Goal: Task Accomplishment & Management: Complete application form

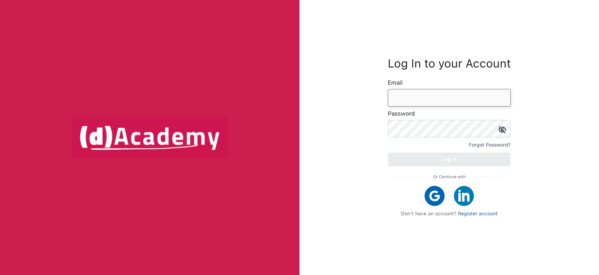
type input "**********"
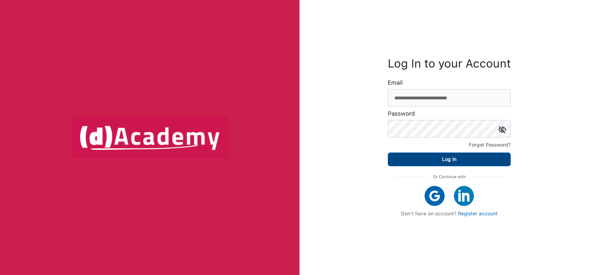
click at [468, 159] on button "Log In" at bounding box center [449, 159] width 123 height 14
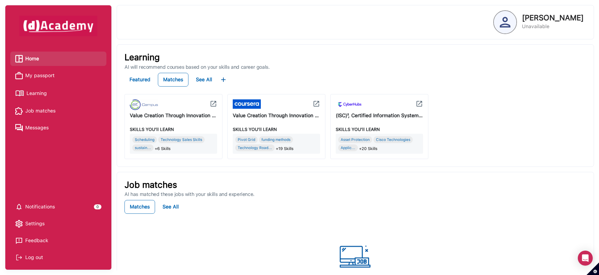
click at [39, 77] on span "My passport" at bounding box center [39, 75] width 29 height 9
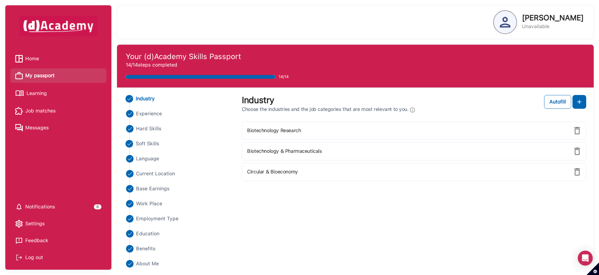
click at [145, 141] on span "Soft Skills" at bounding box center [148, 143] width 24 height 7
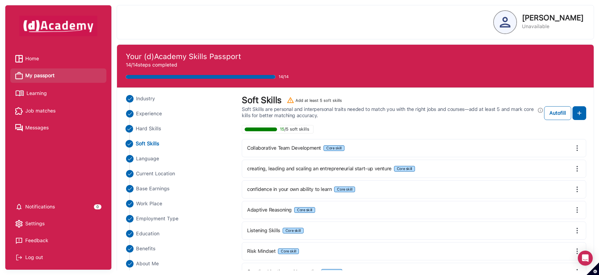
click at [154, 130] on span "Hard Skills" at bounding box center [149, 128] width 26 height 7
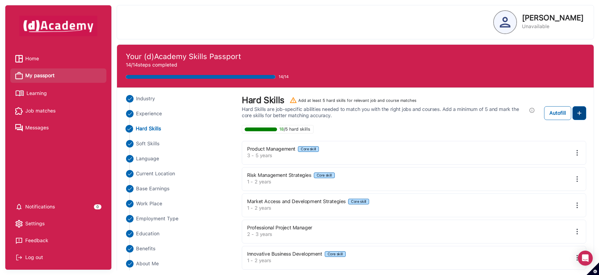
click at [577, 115] on img at bounding box center [579, 112] width 7 height 7
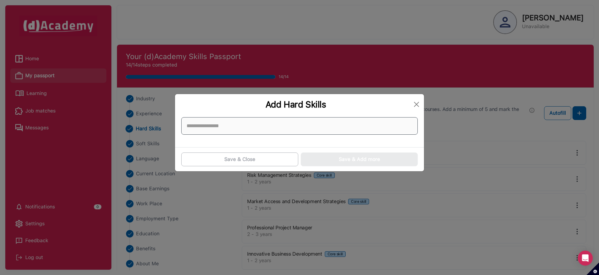
click at [229, 122] on input at bounding box center [299, 125] width 237 height 17
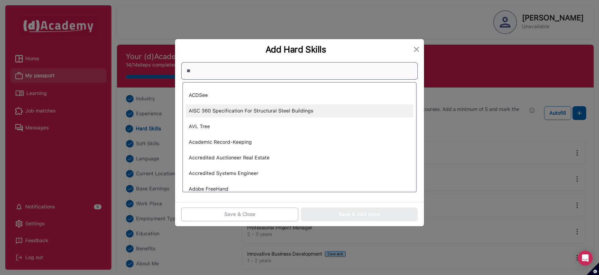
type input "*"
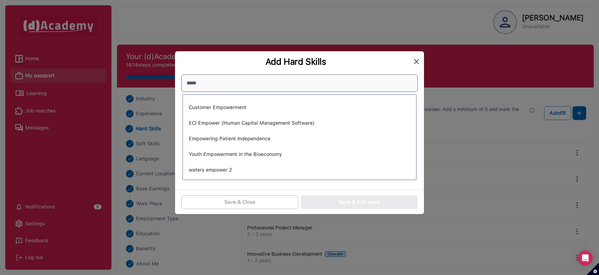
type input "*****"
click at [421, 61] on button "Close" at bounding box center [417, 61] width 10 height 10
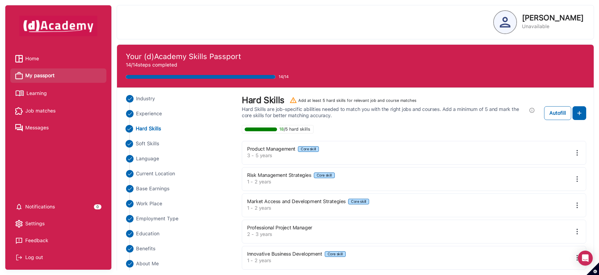
click at [147, 142] on span "Soft Skills" at bounding box center [148, 143] width 24 height 7
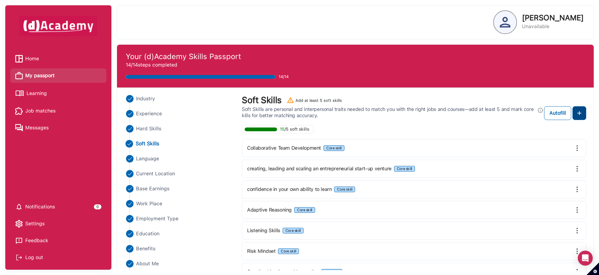
click at [576, 116] on img at bounding box center [579, 112] width 7 height 7
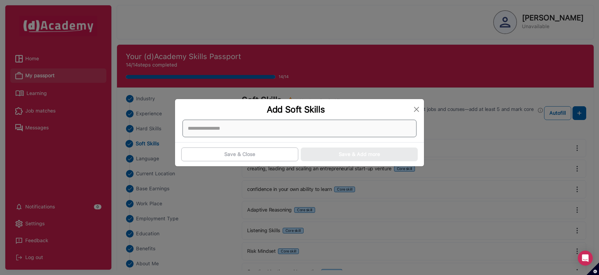
click at [218, 131] on div at bounding box center [300, 128] width 234 height 17
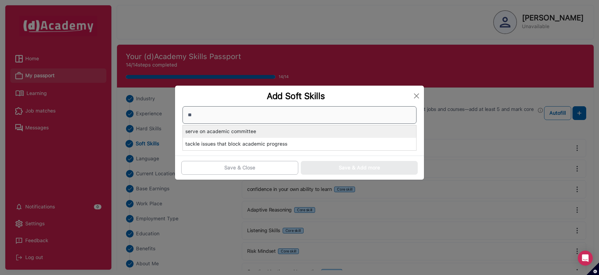
type input "*"
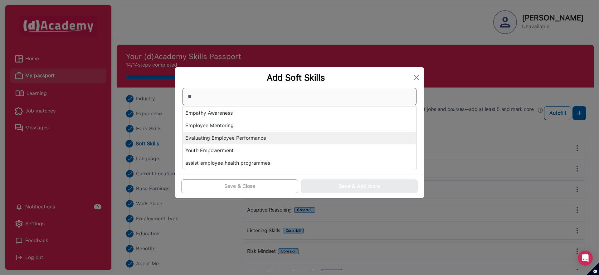
type input "*"
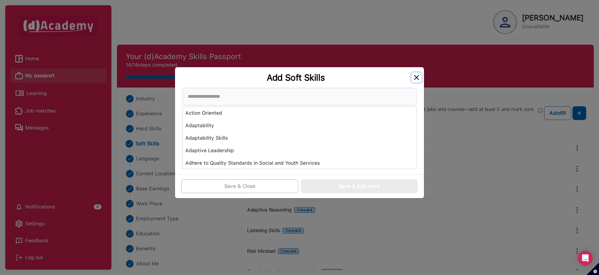
click at [419, 77] on button "Close" at bounding box center [417, 77] width 10 height 10
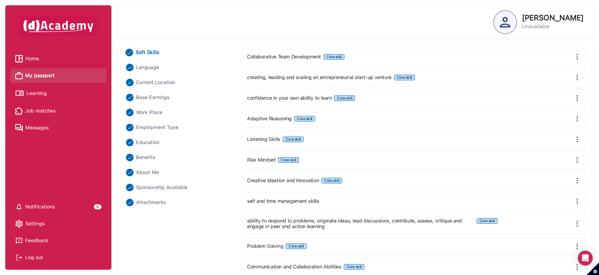
scroll to position [132, 0]
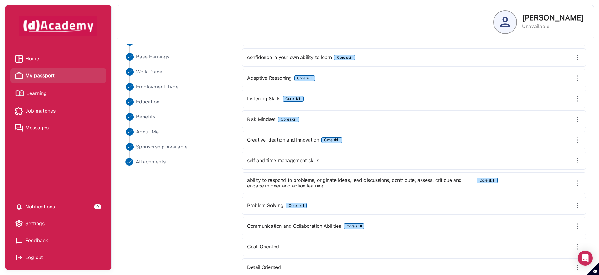
click at [147, 159] on span "Attachments" at bounding box center [151, 161] width 30 height 7
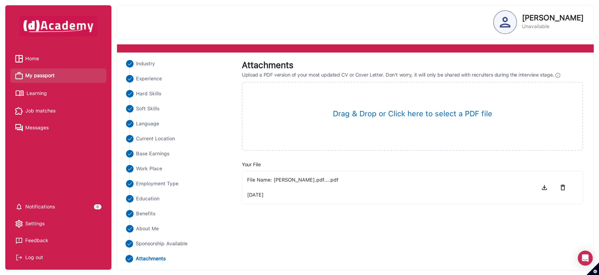
click at [163, 240] on span "Sponsorship Available" at bounding box center [162, 243] width 52 height 7
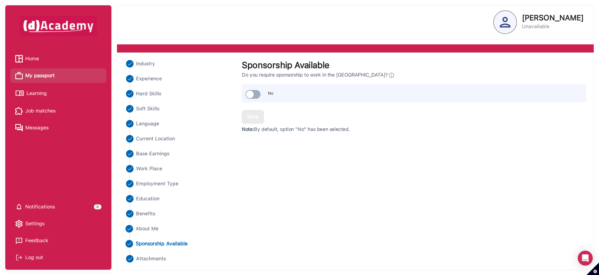
click at [145, 229] on span "About Me" at bounding box center [147, 228] width 23 height 7
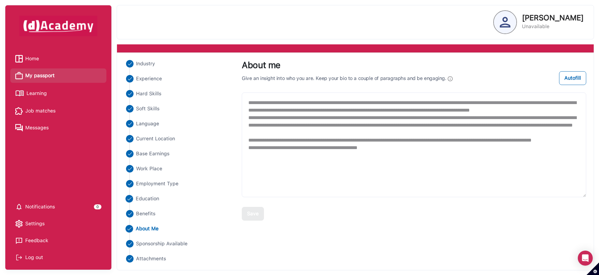
click at [146, 199] on span "Education" at bounding box center [148, 198] width 24 height 7
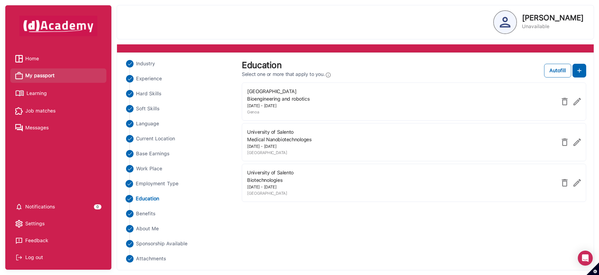
click at [150, 180] on span "Employment Type" at bounding box center [157, 183] width 43 height 7
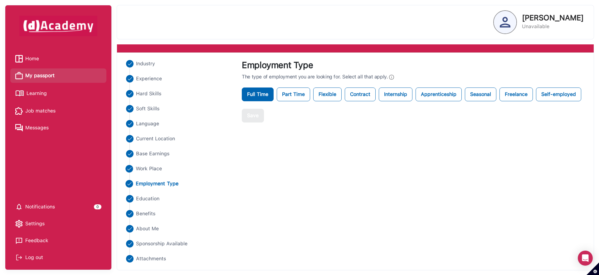
click at [142, 168] on span "Work Place" at bounding box center [149, 168] width 27 height 7
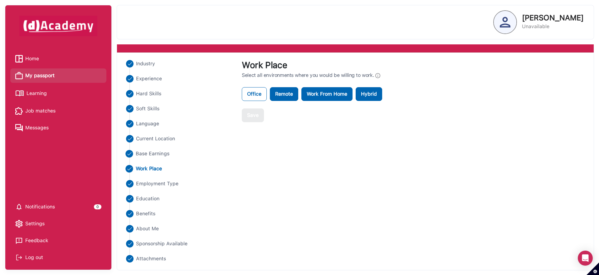
click at [146, 152] on span "Base Earnings" at bounding box center [153, 153] width 34 height 7
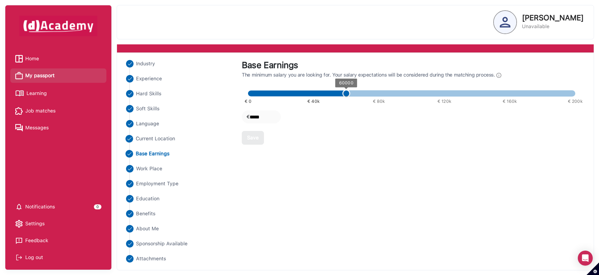
click at [151, 136] on span "Current Location" at bounding box center [155, 138] width 39 height 7
select select "*****"
select select "*******"
select select "*****"
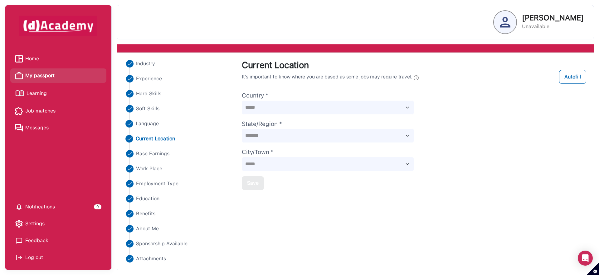
click at [152, 126] on span "Language" at bounding box center [147, 123] width 23 height 7
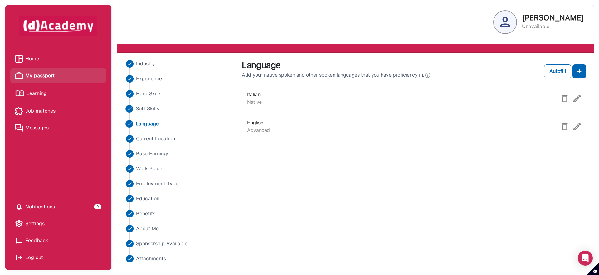
click at [147, 109] on span "Soft Skills" at bounding box center [148, 108] width 24 height 7
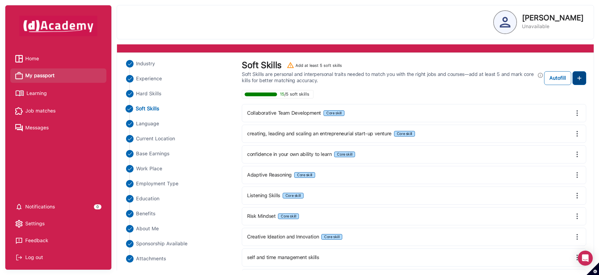
click at [576, 76] on img at bounding box center [579, 77] width 7 height 7
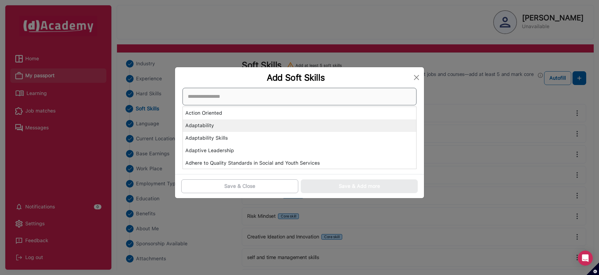
click at [209, 129] on div "Action Oriented Adaptability Adaptability Skills Adaptive Leadership Adhere to …" at bounding box center [300, 128] width 234 height 81
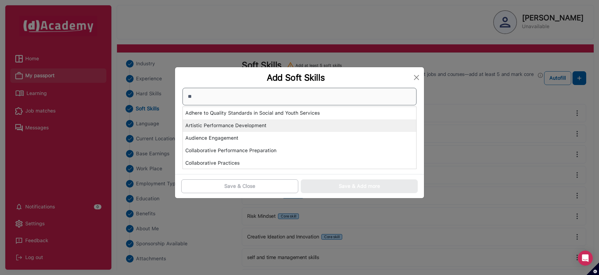
type input "*"
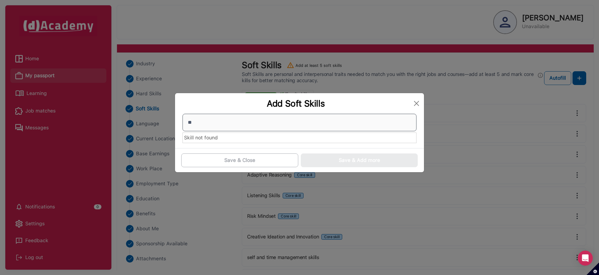
type input "*"
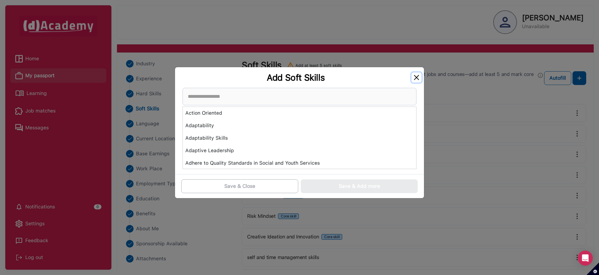
drag, startPoint x: 419, startPoint y: 77, endPoint x: 407, endPoint y: 85, distance: 14.9
click at [419, 78] on button "Close" at bounding box center [417, 77] width 10 height 10
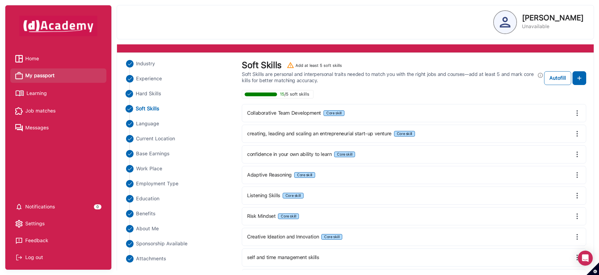
click at [152, 91] on span "Hard Skills" at bounding box center [149, 93] width 26 height 7
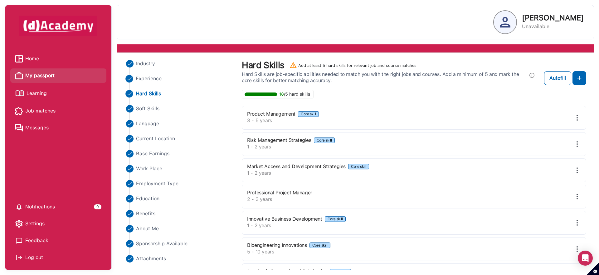
click at [152, 81] on span "Experience" at bounding box center [149, 78] width 26 height 7
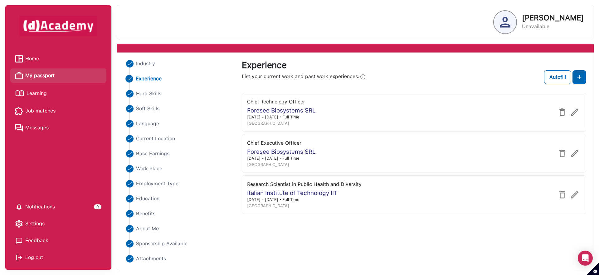
click at [146, 97] on ul "Industry Experience Hard Skills Soft Skills Language Current Location Base Earn…" at bounding box center [180, 161] width 110 height 202
click at [160, 90] on span "Hard Skills" at bounding box center [149, 93] width 26 height 7
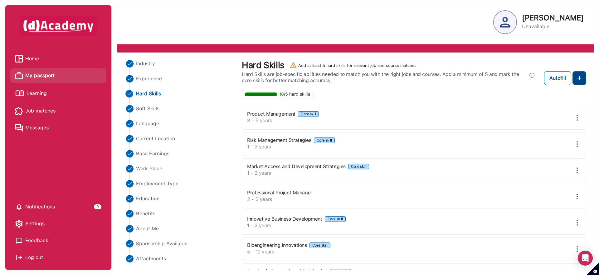
click at [581, 79] on img at bounding box center [579, 77] width 7 height 7
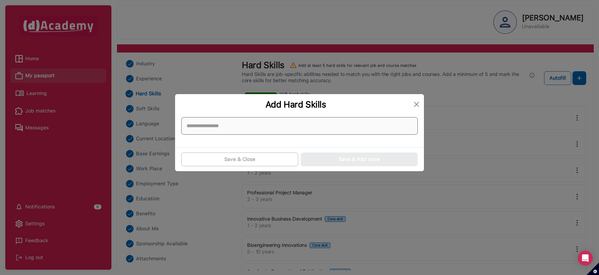
click at [303, 122] on input at bounding box center [299, 125] width 237 height 17
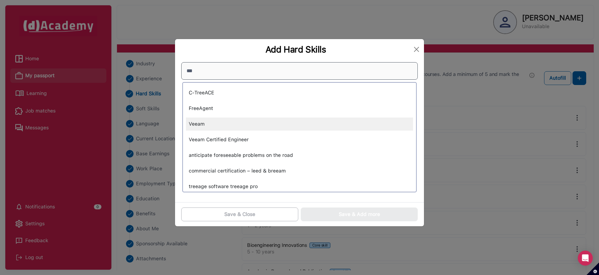
scroll to position [4, 0]
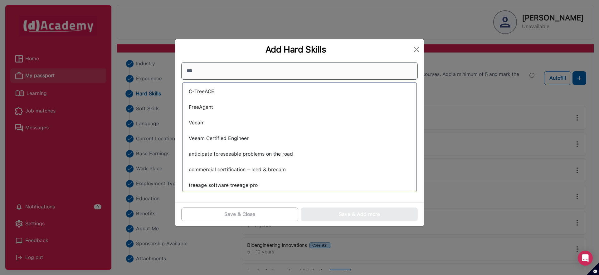
drag, startPoint x: 209, startPoint y: 73, endPoint x: 176, endPoint y: 71, distance: 33.1
click at [176, 71] on div "*** C-TreeACE FreeAgent Veeam Veeam Certified Engineer anticipate foreseeable p…" at bounding box center [299, 131] width 249 height 142
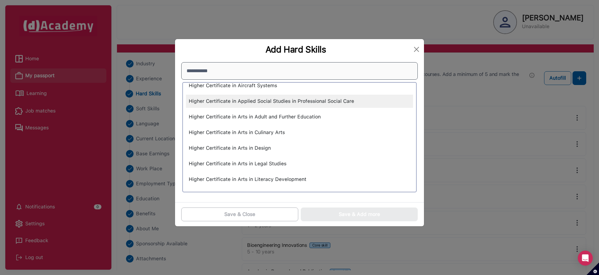
scroll to position [1114, 0]
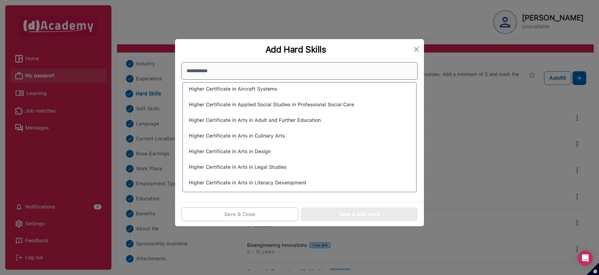
drag, startPoint x: 213, startPoint y: 76, endPoint x: 170, endPoint y: 68, distance: 43.5
click at [170, 68] on div "**********" at bounding box center [299, 137] width 599 height 275
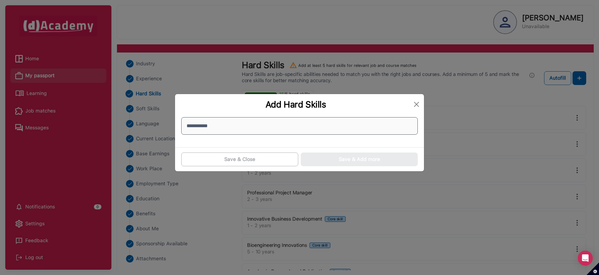
paste input "**********"
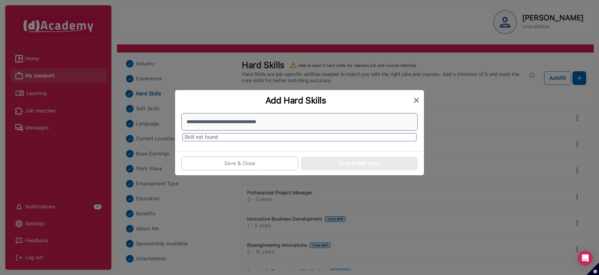
type input "**********"
click at [417, 101] on button "Close" at bounding box center [417, 100] width 10 height 10
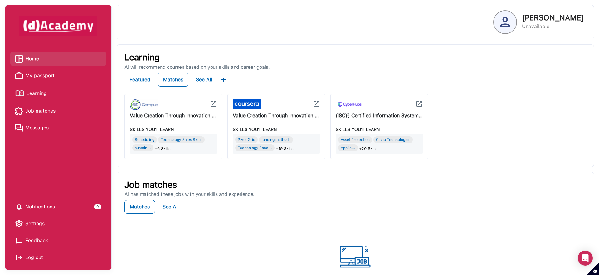
click at [33, 106] on span "Job matches" at bounding box center [40, 110] width 30 height 9
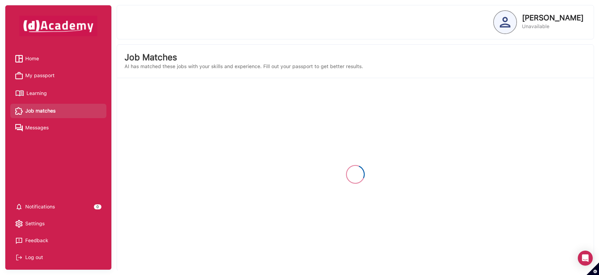
click at [34, 94] on span "Learning" at bounding box center [37, 93] width 20 height 9
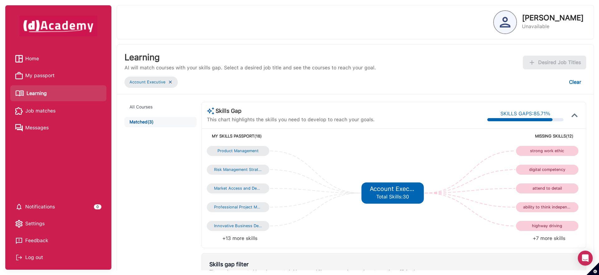
click at [46, 75] on span "My passport" at bounding box center [39, 75] width 29 height 9
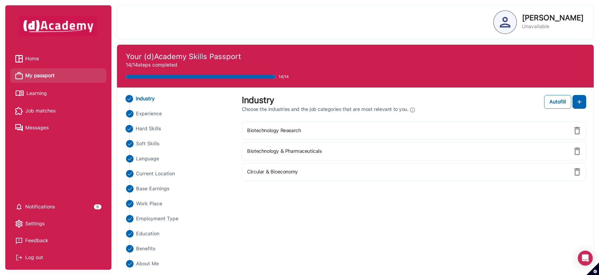
click at [147, 128] on span "Hard Skills" at bounding box center [149, 128] width 26 height 7
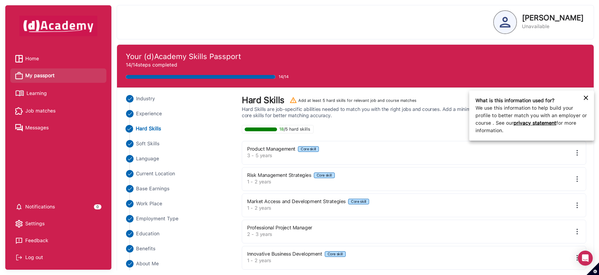
click at [587, 101] on icon at bounding box center [585, 97] width 7 height 7
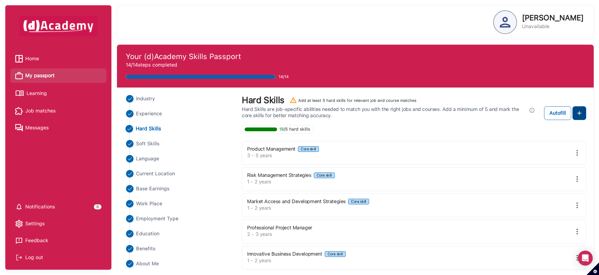
click at [583, 110] on button at bounding box center [580, 113] width 14 height 14
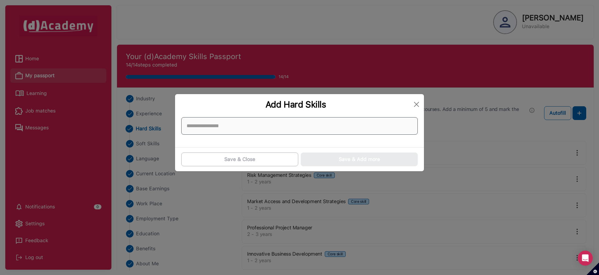
click at [272, 127] on input at bounding box center [299, 125] width 237 height 17
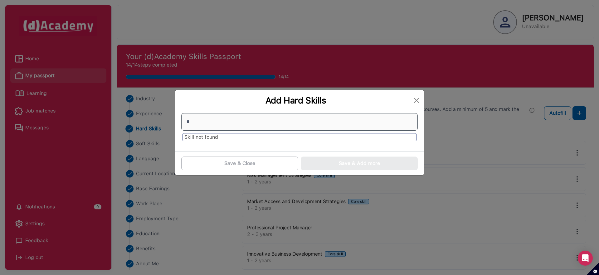
type input "**"
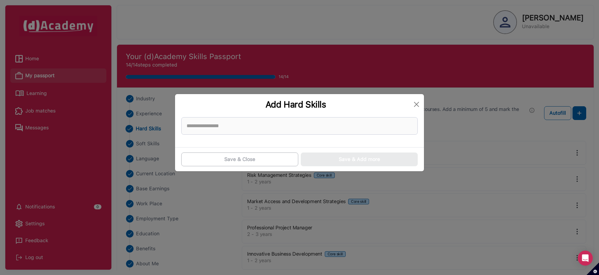
click at [246, 127] on input at bounding box center [299, 125] width 237 height 17
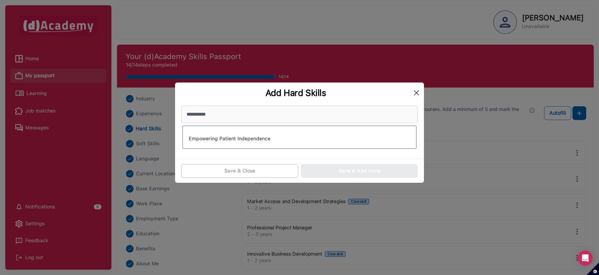
type input "**********"
click at [417, 95] on button "Close" at bounding box center [417, 93] width 10 height 10
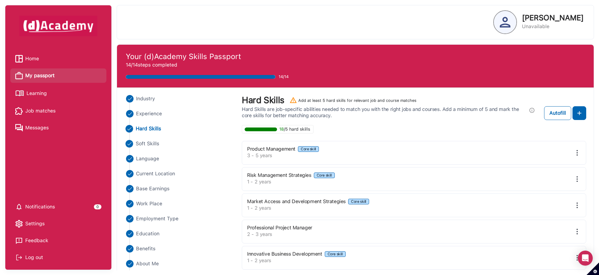
click at [154, 142] on span "Soft Skills" at bounding box center [148, 143] width 24 height 7
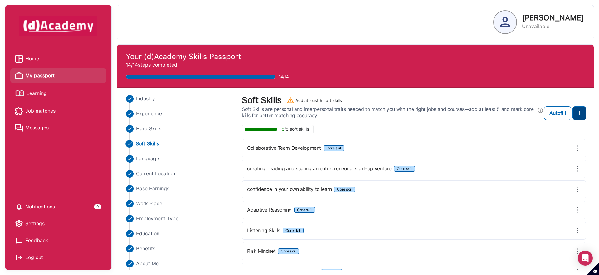
click at [584, 117] on button at bounding box center [580, 113] width 14 height 14
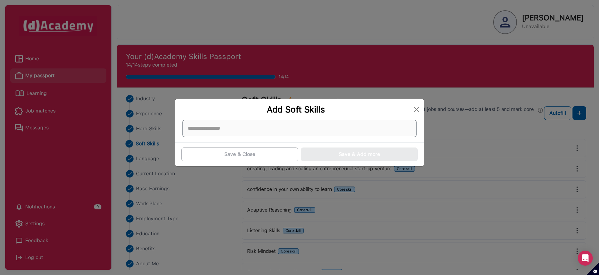
click at [246, 132] on div at bounding box center [300, 128] width 234 height 17
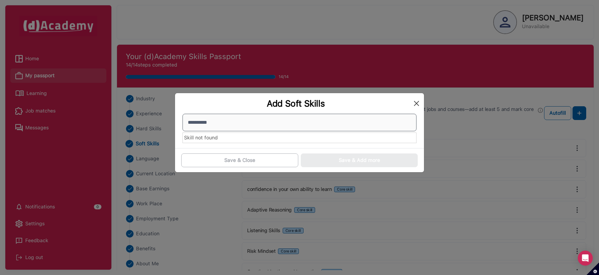
type input "**********"
drag, startPoint x: 419, startPoint y: 103, endPoint x: 411, endPoint y: 106, distance: 8.7
click at [419, 102] on button "Close" at bounding box center [417, 103] width 10 height 10
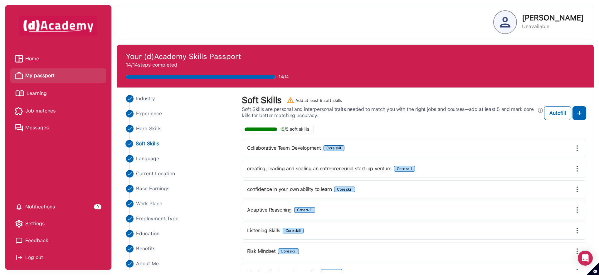
scroll to position [121, 0]
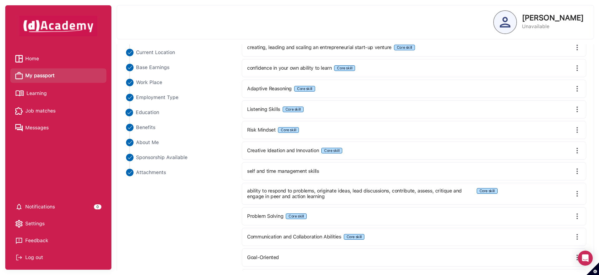
click at [144, 115] on span "Education" at bounding box center [148, 112] width 24 height 7
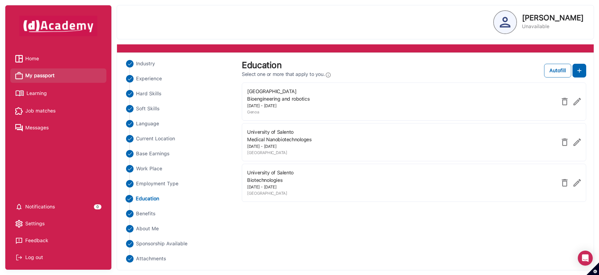
scroll to position [35, 0]
click at [584, 73] on button at bounding box center [580, 71] width 14 height 14
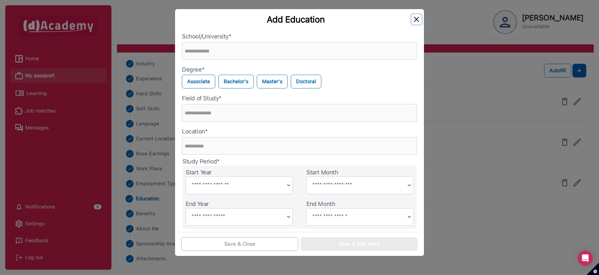
click at [415, 18] on button "Close" at bounding box center [417, 19] width 10 height 10
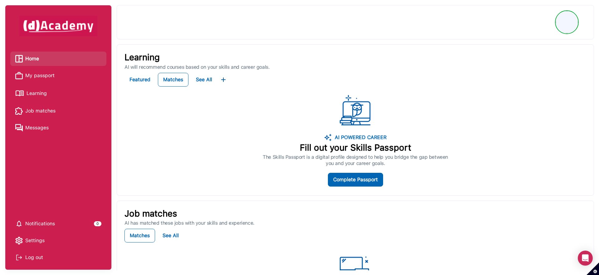
click at [29, 79] on span "My passport" at bounding box center [39, 75] width 29 height 9
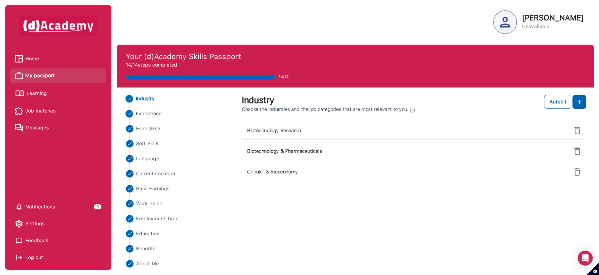
click at [152, 114] on span "Experience" at bounding box center [149, 113] width 26 height 7
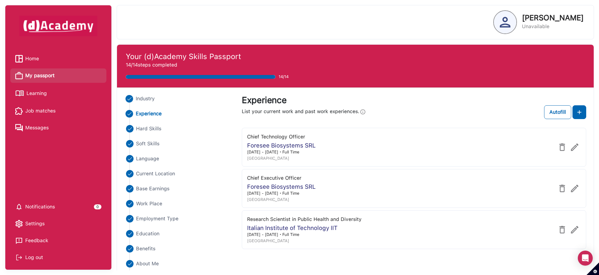
click at [139, 95] on span "Industry" at bounding box center [145, 98] width 19 height 7
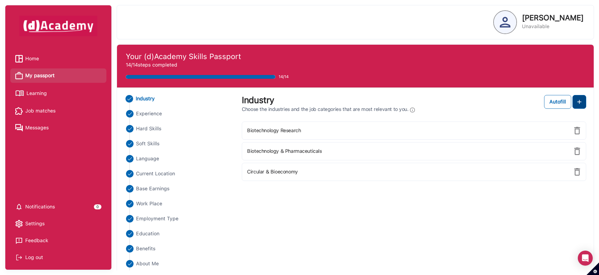
click at [575, 103] on button at bounding box center [580, 102] width 14 height 14
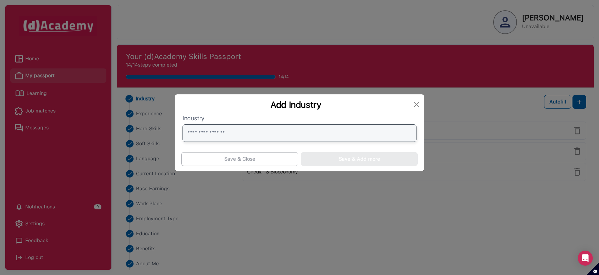
click at [237, 129] on input "text" at bounding box center [300, 132] width 234 height 17
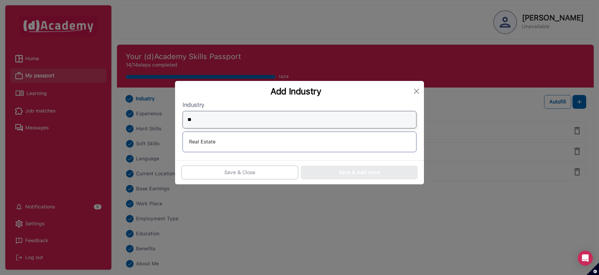
type input "*"
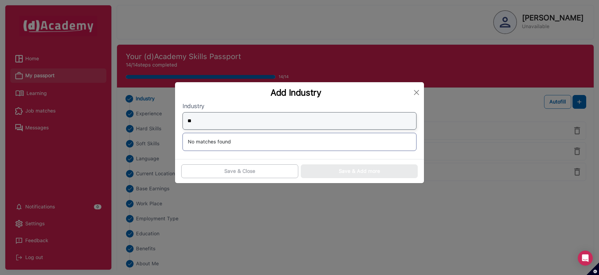
type input "*"
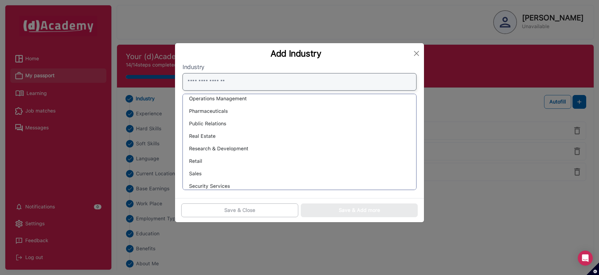
scroll to position [418, 0]
click at [218, 147] on div "Research & Development" at bounding box center [299, 148] width 223 height 10
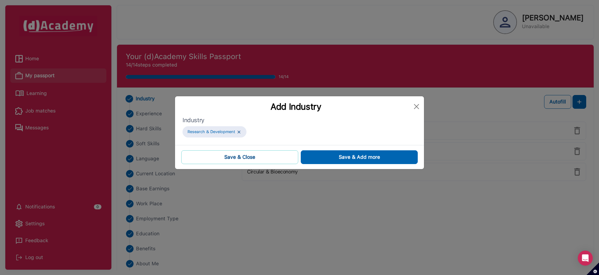
click at [281, 160] on button "Save & Close" at bounding box center [239, 157] width 117 height 14
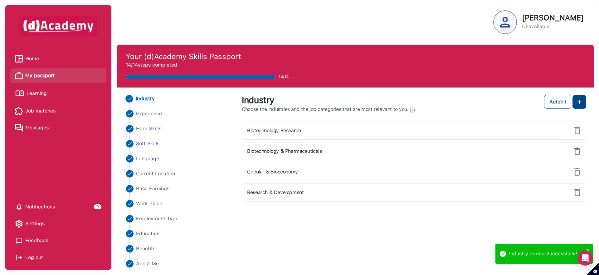
click at [582, 105] on img at bounding box center [579, 101] width 7 height 7
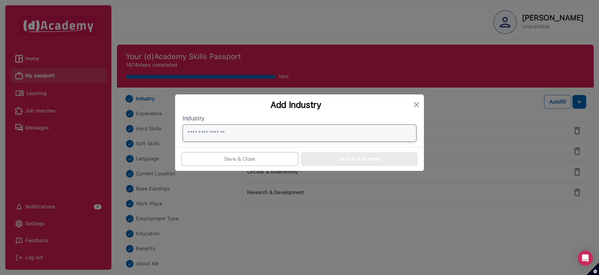
click at [212, 128] on input "text" at bounding box center [300, 132] width 234 height 17
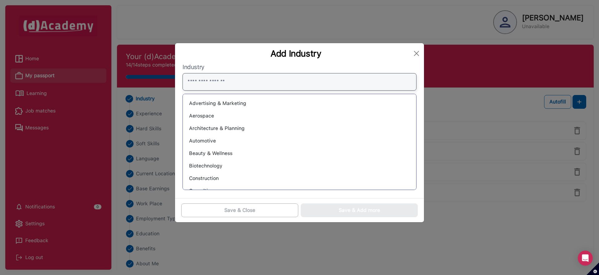
scroll to position [0, 0]
click at [415, 52] on button "Close" at bounding box center [417, 53] width 10 height 10
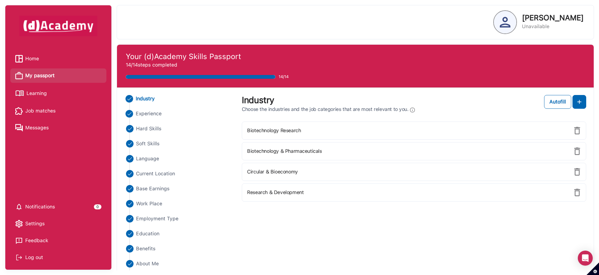
click at [149, 113] on span "Experience" at bounding box center [149, 113] width 26 height 7
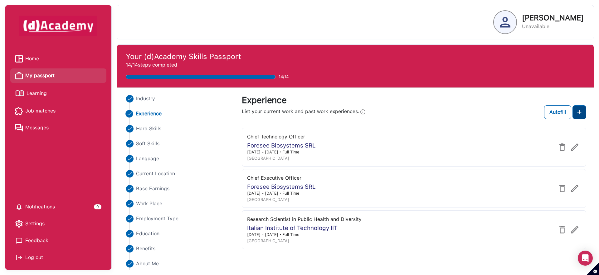
click at [580, 111] on img at bounding box center [579, 111] width 7 height 7
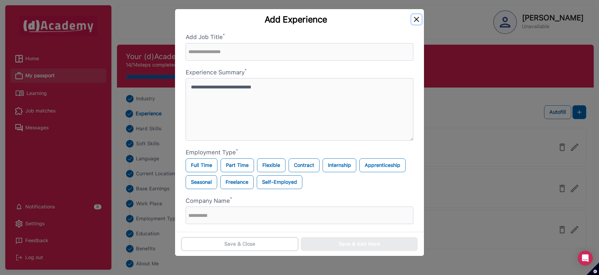
click at [414, 17] on button "Close" at bounding box center [417, 19] width 10 height 10
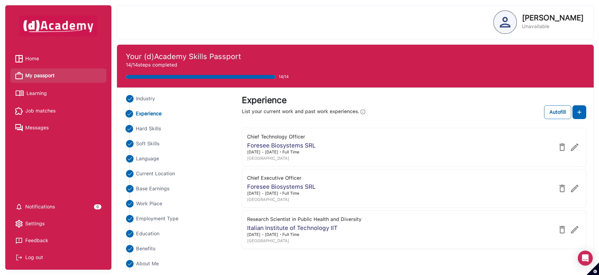
click at [155, 125] on span "Hard Skills" at bounding box center [149, 128] width 26 height 7
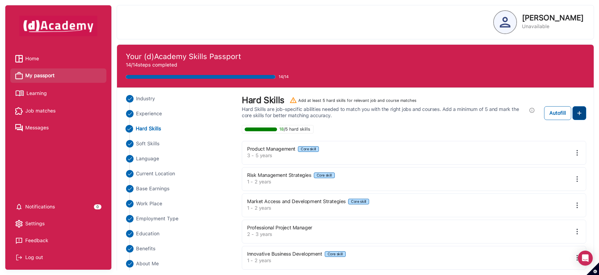
click at [583, 117] on img at bounding box center [579, 112] width 7 height 7
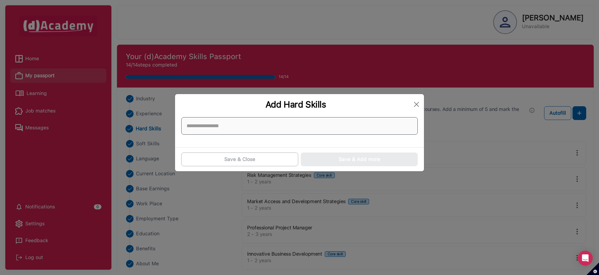
click at [249, 129] on input at bounding box center [299, 125] width 237 height 17
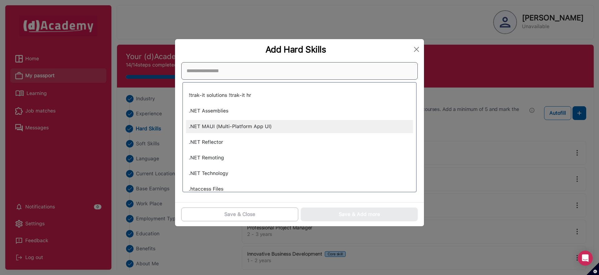
type input "*"
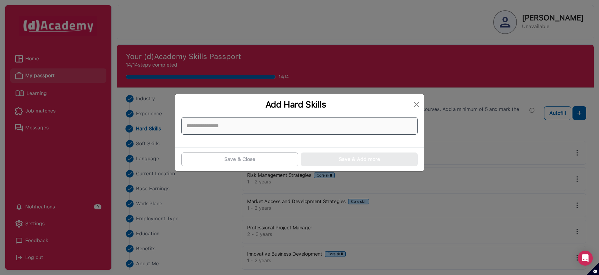
click at [208, 131] on input at bounding box center [299, 125] width 237 height 17
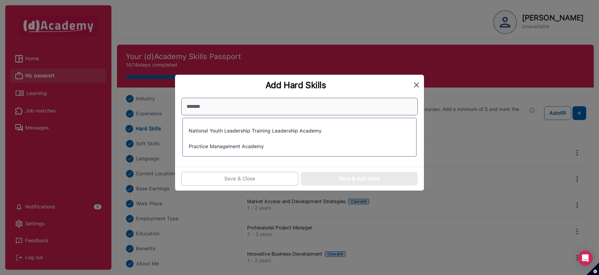
type input "*******"
click at [415, 85] on button "Close" at bounding box center [417, 85] width 10 height 10
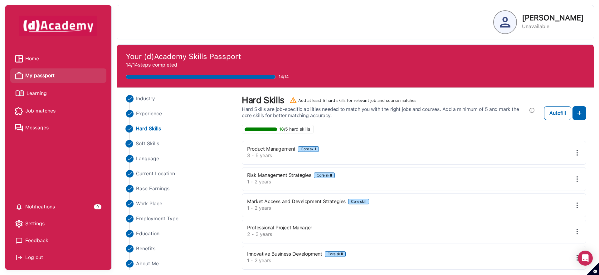
click at [158, 144] on span "Soft Skills" at bounding box center [148, 143] width 24 height 7
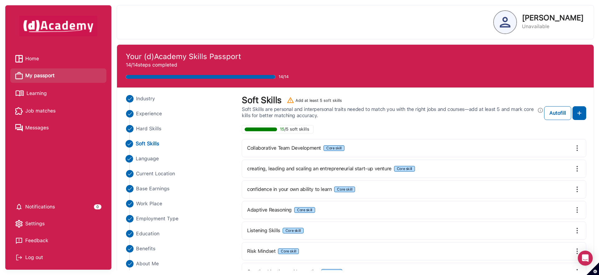
click at [147, 161] on span "Language" at bounding box center [147, 158] width 23 height 7
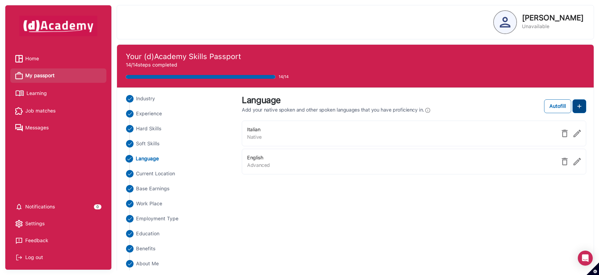
click at [584, 108] on button at bounding box center [580, 106] width 14 height 14
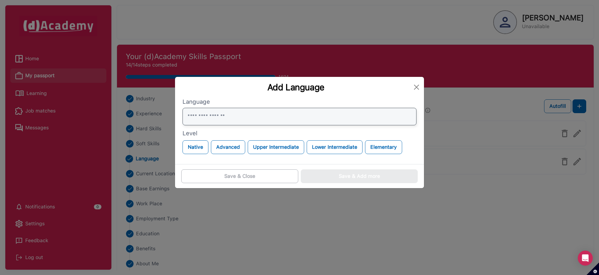
click at [282, 122] on input "text" at bounding box center [300, 116] width 234 height 17
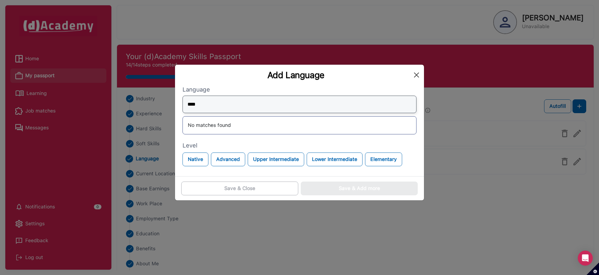
type input "****"
click at [416, 74] on button "Close" at bounding box center [417, 75] width 10 height 10
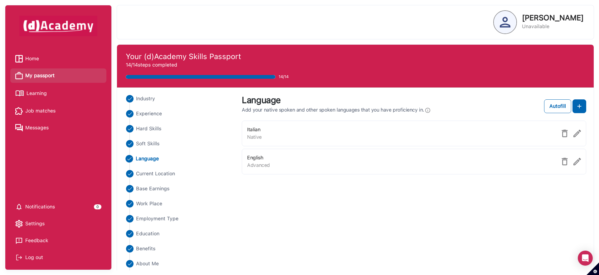
click at [152, 178] on ul "Industry Experience Hard Skills Soft Skills Language Current Location Base Earn…" at bounding box center [180, 196] width 110 height 202
click at [156, 176] on span "Current Location" at bounding box center [155, 173] width 39 height 7
select select "*****"
select select "*******"
select select "*****"
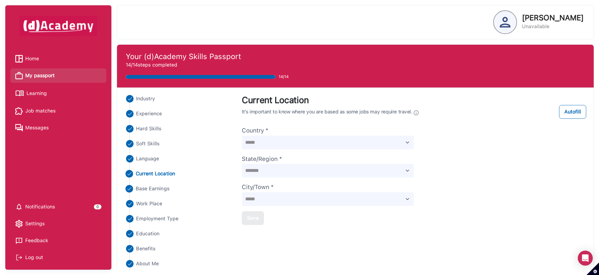
click at [156, 185] on span "Base Earnings" at bounding box center [153, 188] width 34 height 7
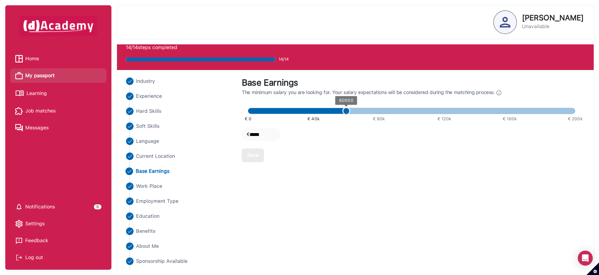
scroll to position [35, 0]
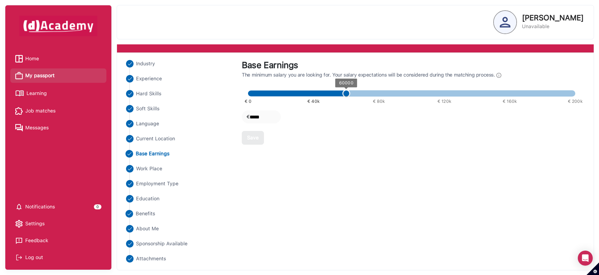
click at [147, 213] on span "Benefits" at bounding box center [146, 213] width 20 height 7
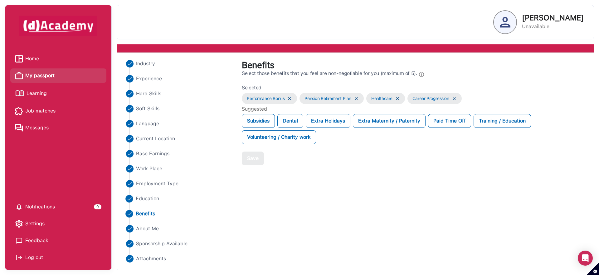
click at [143, 198] on span "Education" at bounding box center [148, 198] width 24 height 7
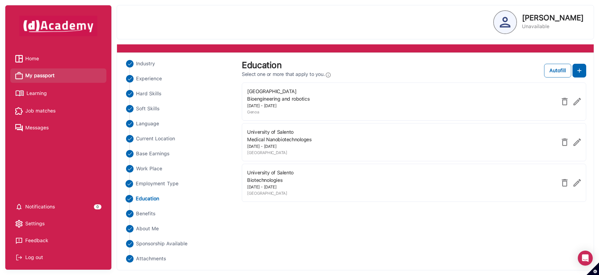
click at [151, 185] on span "Employment Type" at bounding box center [157, 183] width 43 height 7
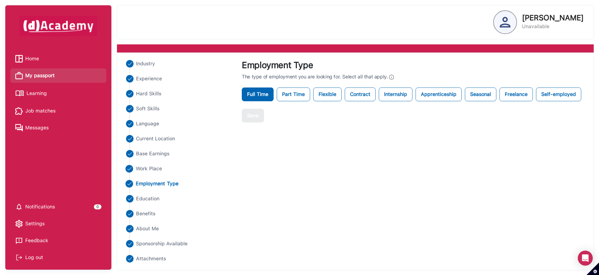
click at [147, 169] on span "Work Place" at bounding box center [149, 168] width 27 height 7
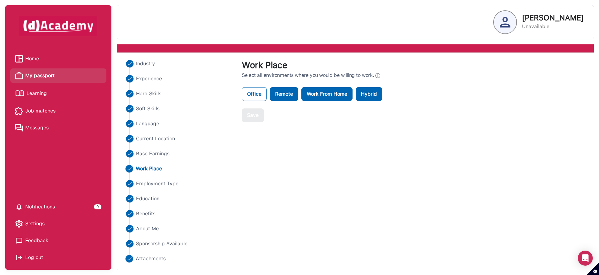
click at [153, 257] on span "Attachments" at bounding box center [151, 258] width 30 height 7
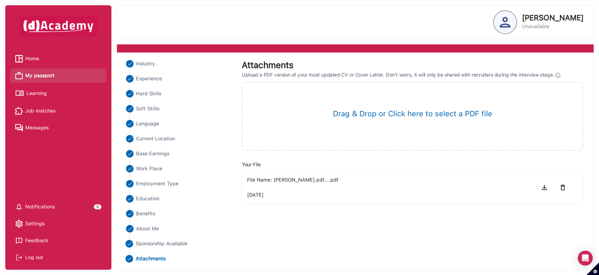
click at [155, 245] on span "Sponsorship Available" at bounding box center [162, 243] width 52 height 7
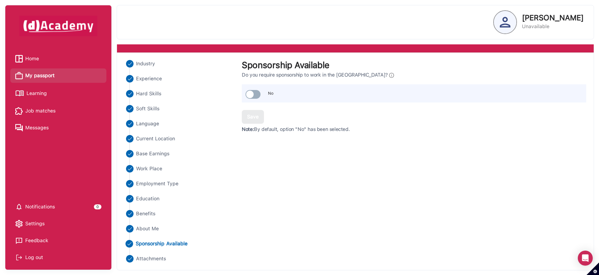
click at [46, 123] on li "Messages" at bounding box center [58, 127] width 96 height 14
click at [41, 129] on span "Messages" at bounding box center [36, 127] width 23 height 9
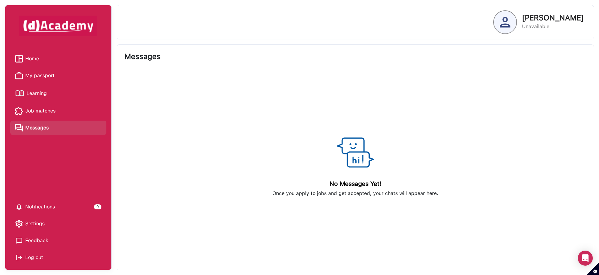
click at [37, 60] on span "Home" at bounding box center [32, 58] width 14 height 9
